Goal: Information Seeking & Learning: Learn about a topic

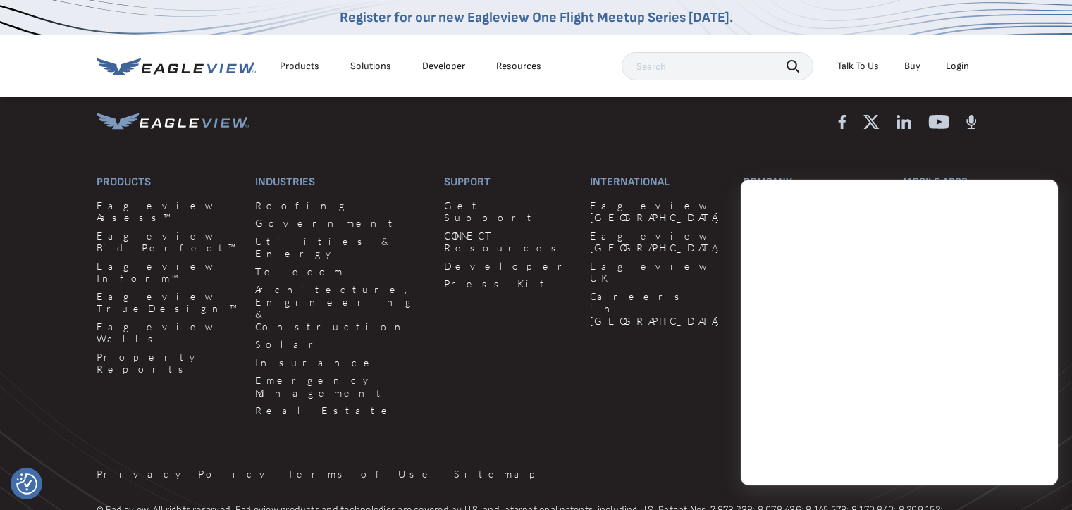
scroll to position [3972, 0]
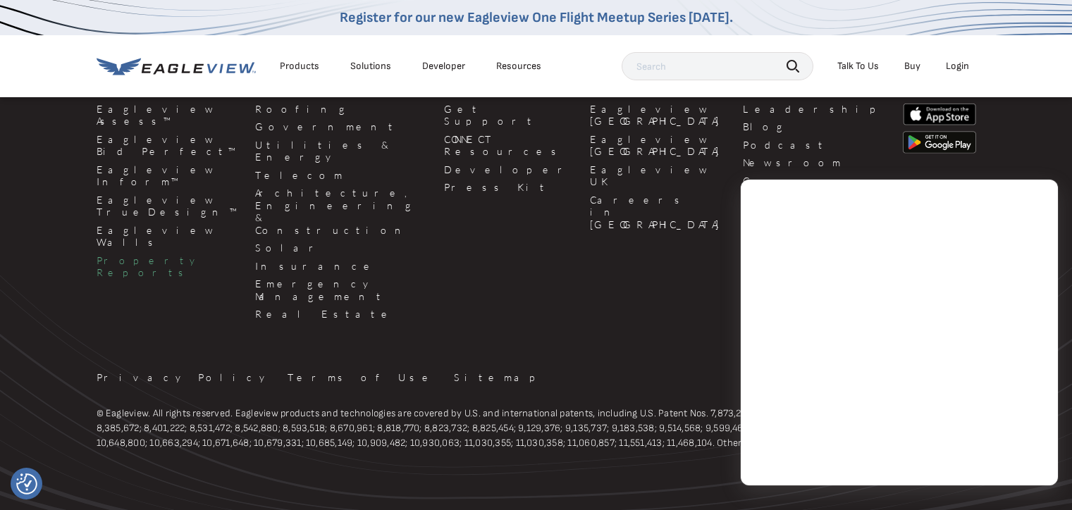
click at [148, 254] on link "Property Reports" at bounding box center [168, 266] width 142 height 25
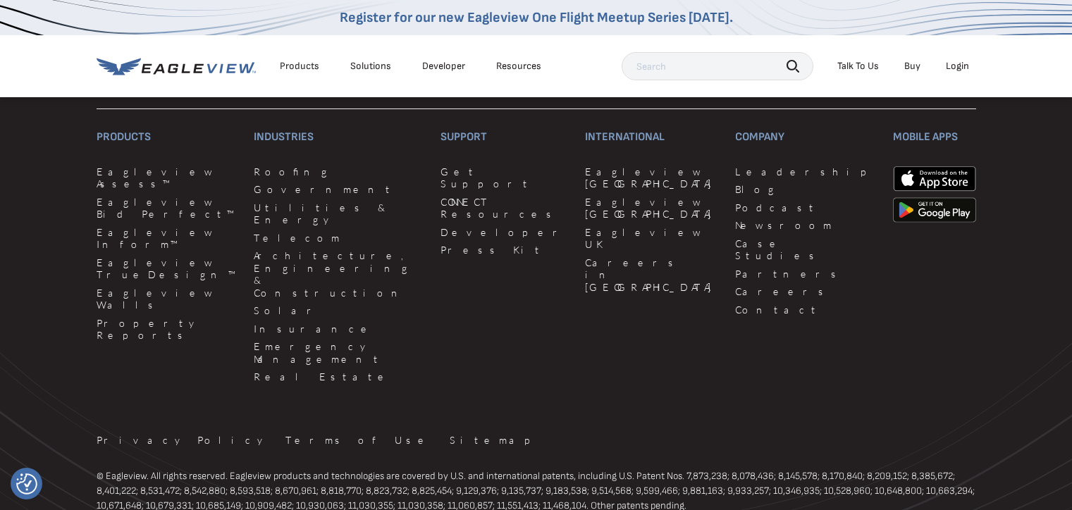
scroll to position [4113, 0]
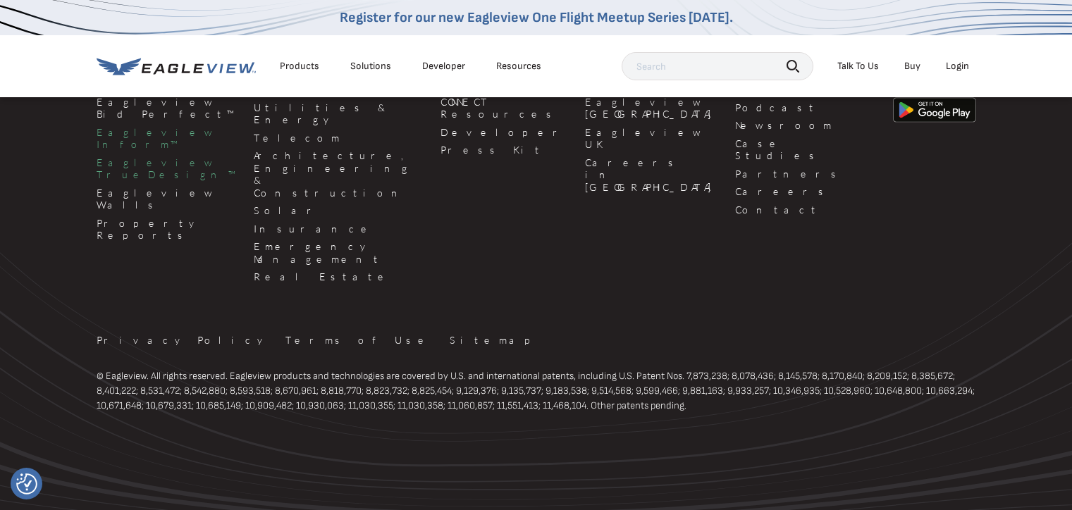
drag, startPoint x: 149, startPoint y: 149, endPoint x: 156, endPoint y: 142, distance: 10.0
click at [149, 156] on link "Eagleview TrueDesign™" at bounding box center [167, 168] width 140 height 25
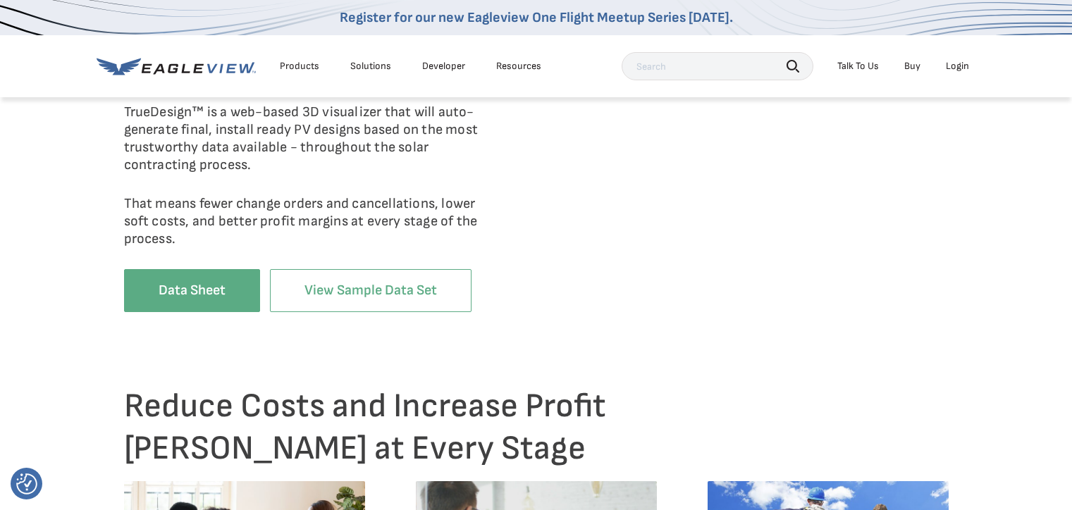
scroll to position [564, 0]
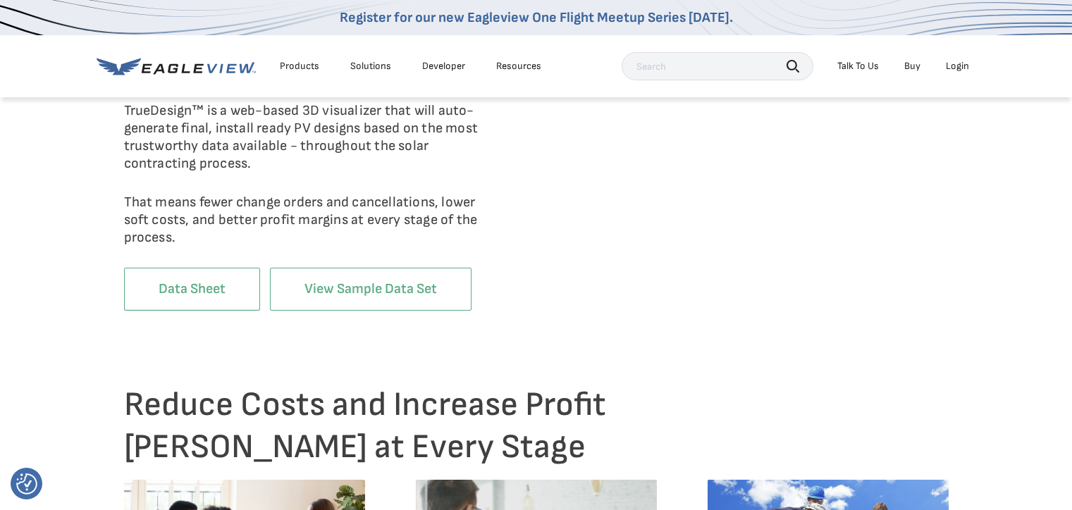
drag, startPoint x: 192, startPoint y: 291, endPoint x: 199, endPoint y: 282, distance: 12.0
click at [192, 291] on link "Data Sheet" at bounding box center [192, 289] width 136 height 43
